Goal: Communication & Community: Answer question/provide support

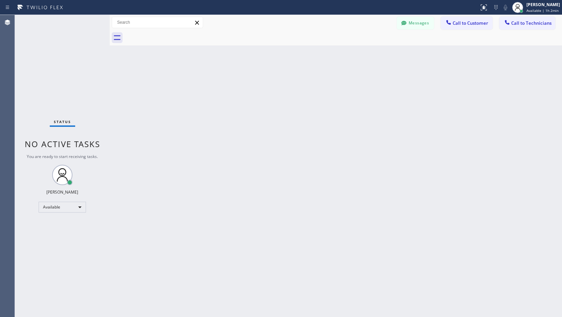
click at [69, 206] on div "Available" at bounding box center [62, 206] width 47 height 11
click at [56, 235] on li "Unavailable" at bounding box center [62, 233] width 46 height 8
click at [78, 212] on div "Unavailable" at bounding box center [62, 210] width 47 height 11
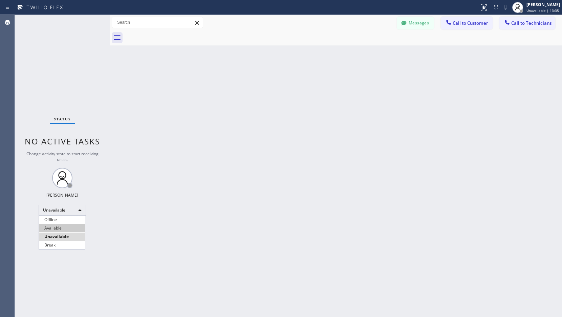
click at [60, 227] on li "Available" at bounding box center [62, 228] width 46 height 8
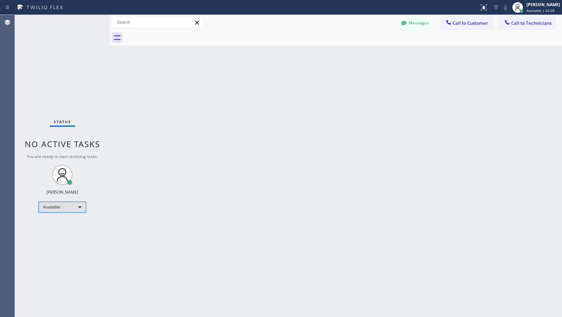
click at [54, 206] on div "Available" at bounding box center [62, 206] width 47 height 11
click at [53, 239] on li "Break" at bounding box center [62, 242] width 46 height 8
click at [59, 212] on div "Break" at bounding box center [62, 210] width 47 height 11
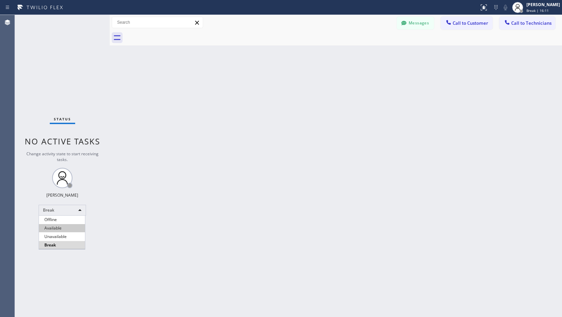
click at [57, 228] on li "Available" at bounding box center [62, 228] width 46 height 8
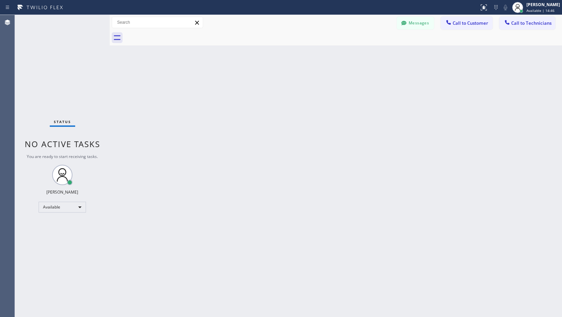
click at [333, 139] on div "Back to Dashboard Change Sender ID Customers Technicians AC [PERSON_NAME] [DATE…" at bounding box center [336, 166] width 452 height 302
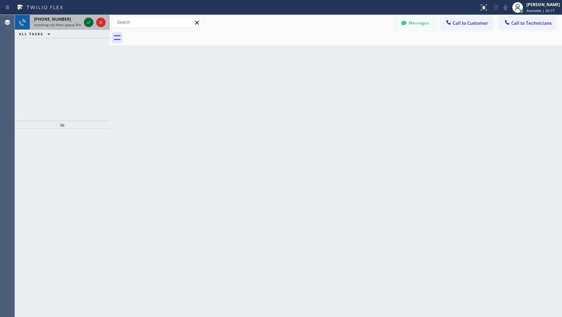
click at [85, 22] on icon at bounding box center [89, 22] width 8 height 8
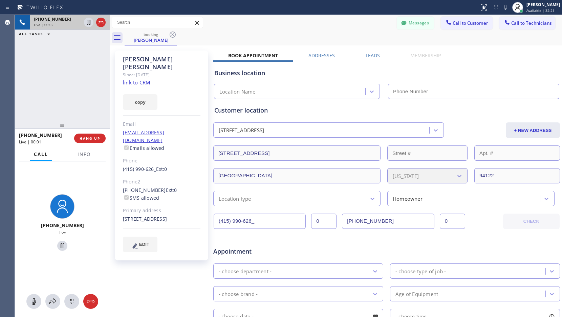
type input "[PHONE_NUMBER]"
click at [134, 79] on link "link to CRM" at bounding box center [136, 82] width 27 height 7
click at [90, 139] on span "HANG UP" at bounding box center [90, 138] width 21 height 5
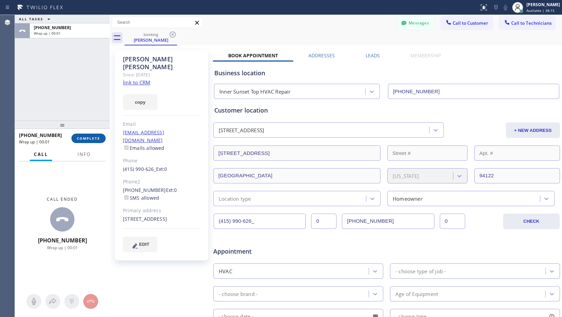
click at [93, 140] on span "COMPLETE" at bounding box center [88, 138] width 23 height 5
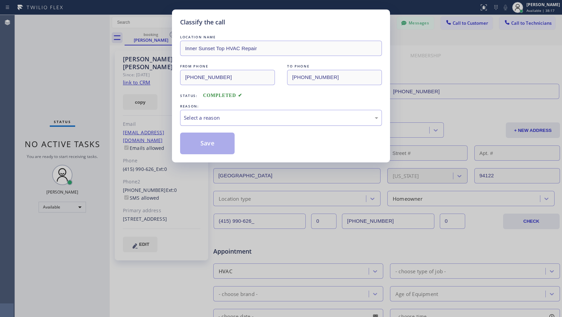
drag, startPoint x: 277, startPoint y: 117, endPoint x: 277, endPoint y: 123, distance: 6.4
click at [277, 117] on div "Select a reason" at bounding box center [281, 118] width 194 height 8
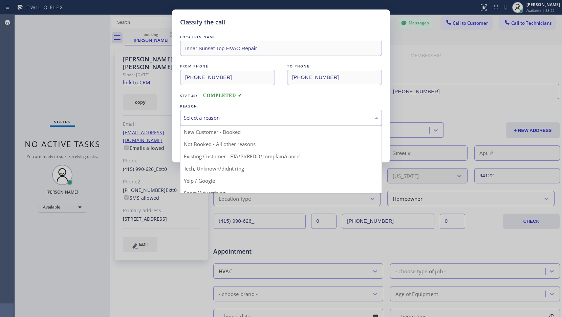
drag, startPoint x: 218, startPoint y: 157, endPoint x: 222, endPoint y: 154, distance: 5.1
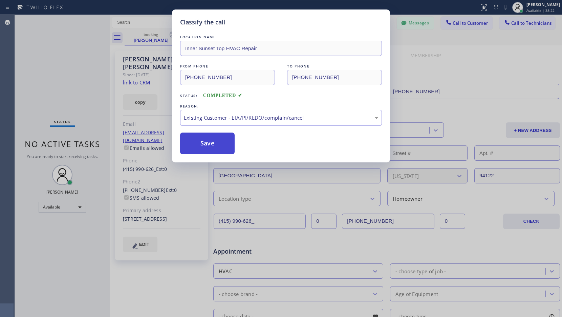
click at [212, 147] on button "Save" at bounding box center [207, 143] width 55 height 22
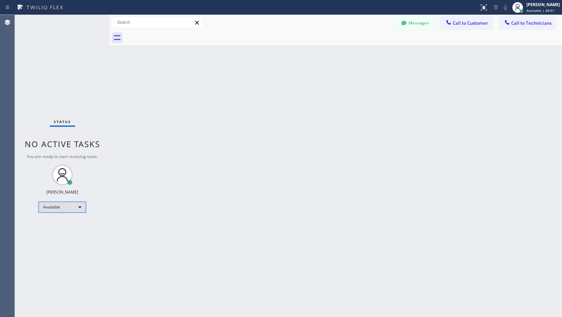
click at [56, 207] on div "Available" at bounding box center [62, 206] width 47 height 11
click at [59, 232] on li "Unavailable" at bounding box center [62, 233] width 46 height 8
click at [57, 205] on div "Unavailable" at bounding box center [62, 210] width 47 height 11
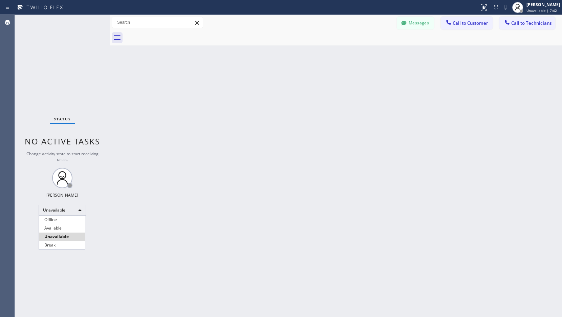
drag, startPoint x: 60, startPoint y: 230, endPoint x: 39, endPoint y: 231, distance: 20.7
click at [60, 230] on li "Available" at bounding box center [62, 228] width 46 height 8
click at [523, 21] on span "Call to Technicians" at bounding box center [531, 23] width 40 height 6
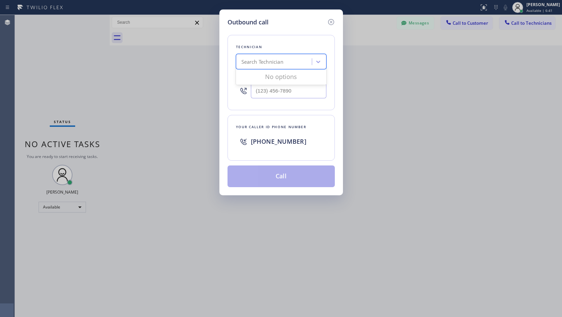
click at [288, 63] on div "Search Technician" at bounding box center [275, 62] width 74 height 12
click at [247, 62] on input "Janathan" at bounding box center [252, 62] width 22 height 6
type input "[PERSON_NAME]"
click at [275, 81] on div "[PERSON_NAME] Balute [PERSON_NAME]" at bounding box center [281, 79] width 90 height 19
type input "[PHONE_NUMBER]"
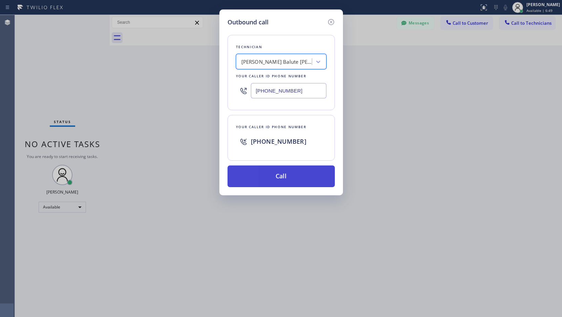
click at [283, 173] on button "Call" at bounding box center [281, 176] width 107 height 22
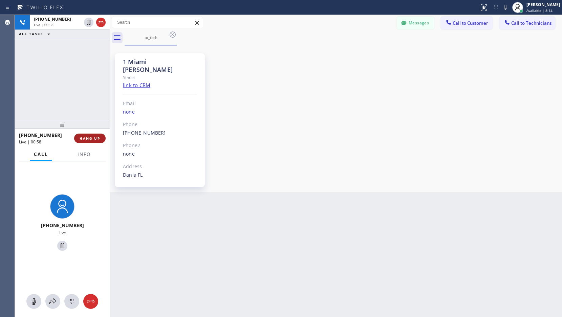
click at [90, 136] on span "HANG UP" at bounding box center [90, 138] width 21 height 5
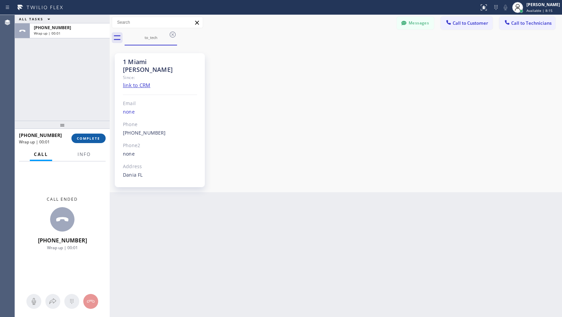
click at [91, 139] on span "COMPLETE" at bounding box center [88, 138] width 23 height 5
